Goal: Find specific page/section: Find specific page/section

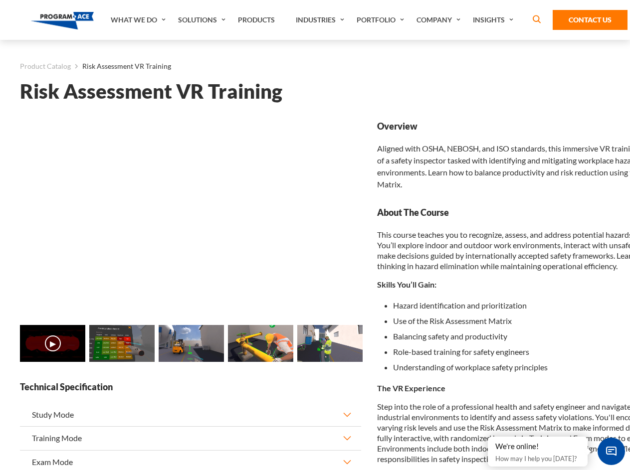
click at [190, 349] on img at bounding box center [191, 343] width 65 height 37
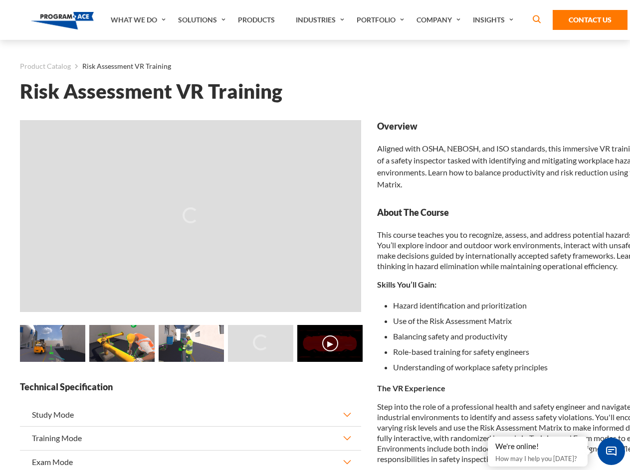
click at [0, 349] on main "Product Catalog Risk Assessment VR Training Risk Assessment VR Training Loading…" at bounding box center [315, 410] width 630 height 741
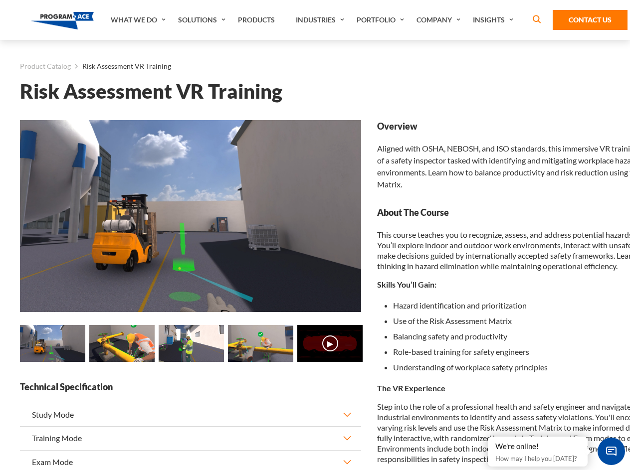
click at [0, 349] on main "Product Catalog Risk Assessment VR Training Risk Assessment VR Training Loading…" at bounding box center [315, 410] width 630 height 741
click at [8, 349] on main "Product Catalog Risk Assessment VR Training Risk Assessment VR Training Loading…" at bounding box center [315, 410] width 630 height 741
click at [52, 345] on img at bounding box center [52, 343] width 65 height 37
click at [122, 345] on img at bounding box center [121, 343] width 65 height 37
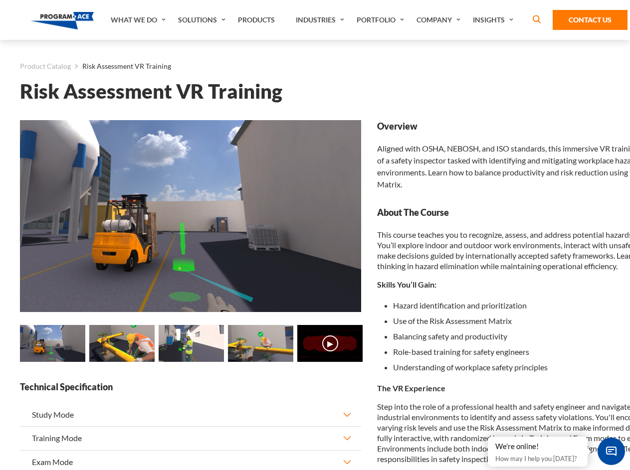
click at [191, 345] on img at bounding box center [191, 343] width 65 height 37
click at [260, 345] on img at bounding box center [260, 343] width 65 height 37
